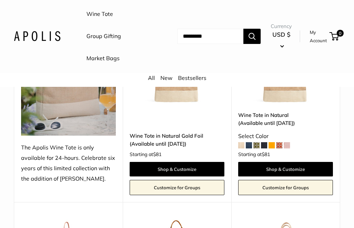
scroll to position [175, 0]
click at [289, 164] on link "Shop & Customize" at bounding box center [285, 169] width 95 height 15
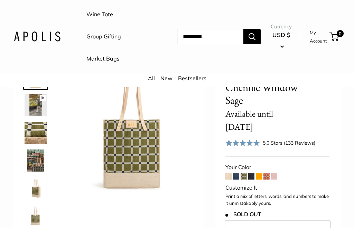
scroll to position [61, 0]
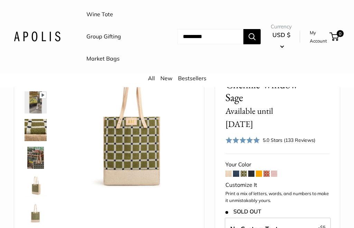
click at [302, 135] on div "Rated 5.0 out of 5 5.0 Stars (133 Reviews) Click to go to reviews" at bounding box center [271, 140] width 90 height 10
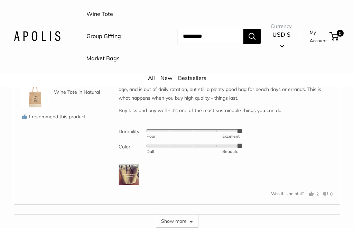
scroll to position [1702, 0]
click at [177, 215] on button "Show more" at bounding box center [177, 221] width 43 height 13
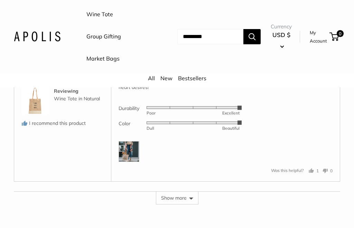
scroll to position [2439, 0]
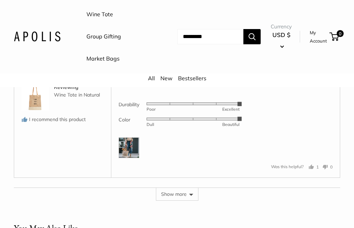
click at [174, 188] on button "Show more" at bounding box center [177, 194] width 43 height 13
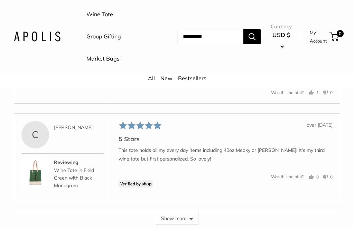
scroll to position [3113, 0]
click at [179, 212] on button "Show more" at bounding box center [177, 218] width 43 height 13
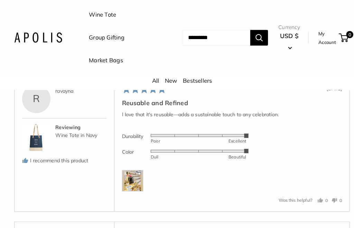
scroll to position [3489, 0]
